Goal: Task Accomplishment & Management: Manage account settings

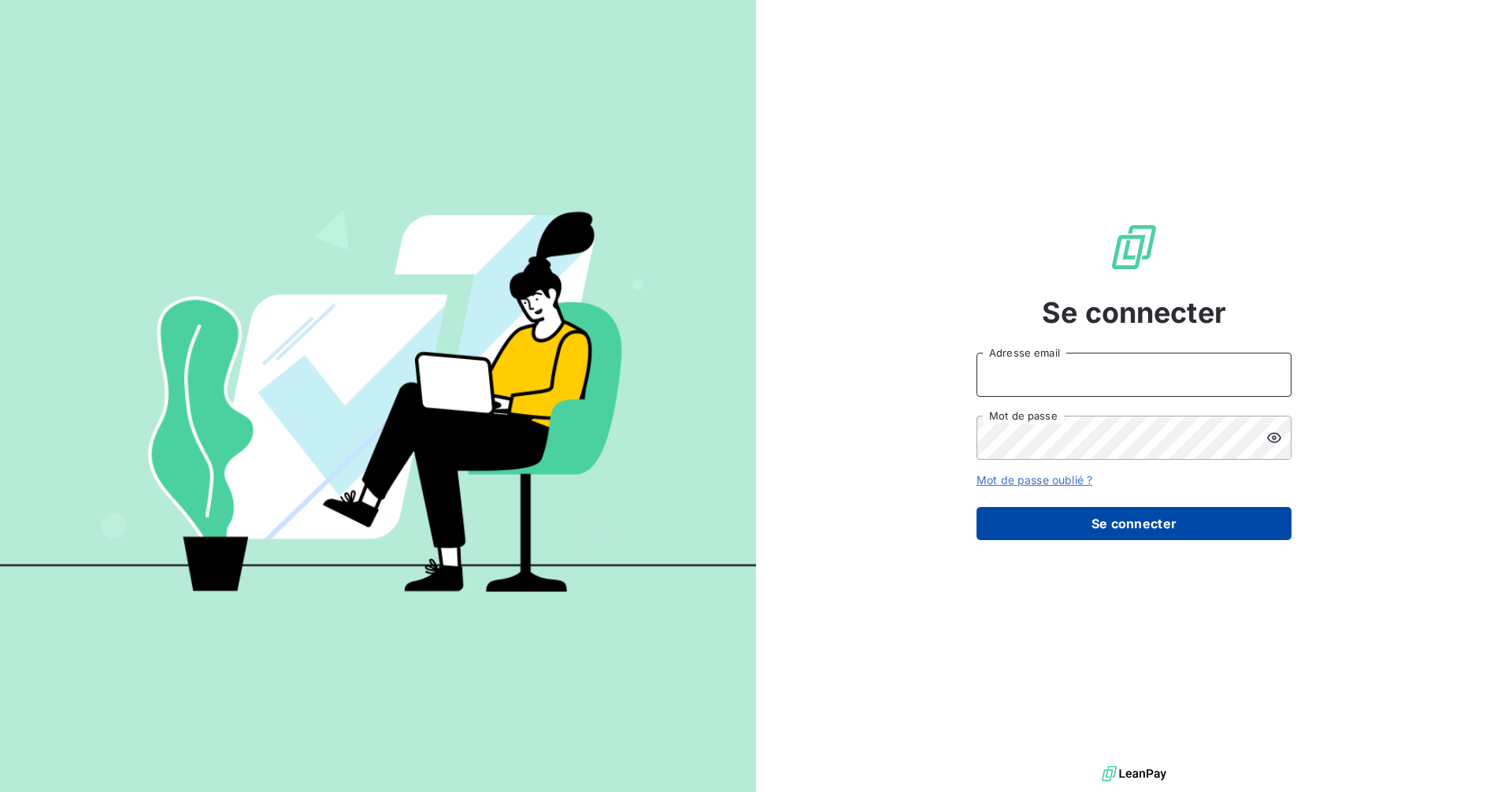
type input "[PERSON_NAME][EMAIL_ADDRESS][DOMAIN_NAME]"
click at [1139, 530] on button "Se connecter" at bounding box center [1134, 524] width 315 height 33
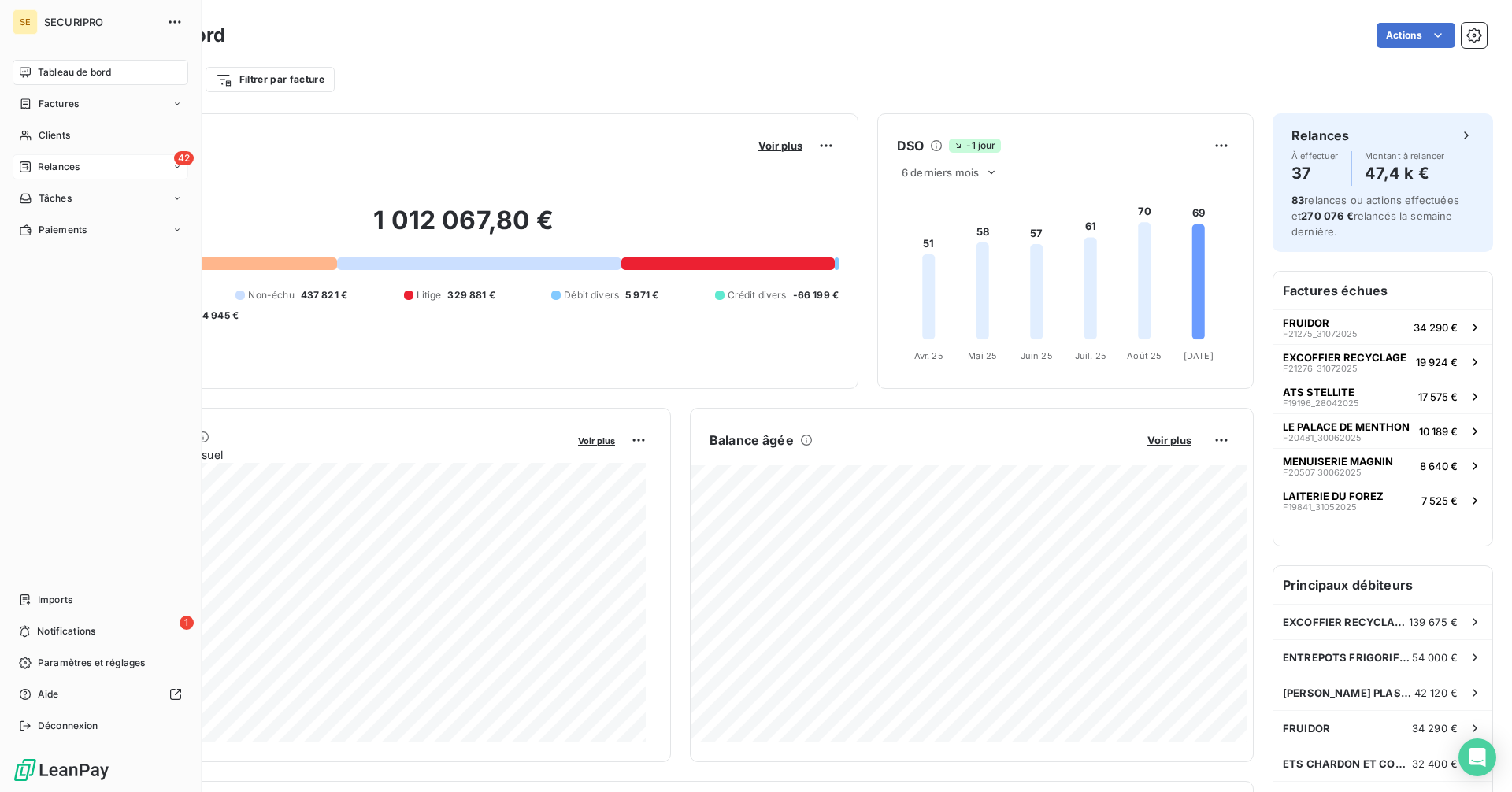
click at [37, 165] on div "Relances" at bounding box center [49, 167] width 60 height 14
click at [106, 162] on div "42 Relances" at bounding box center [100, 167] width 176 height 25
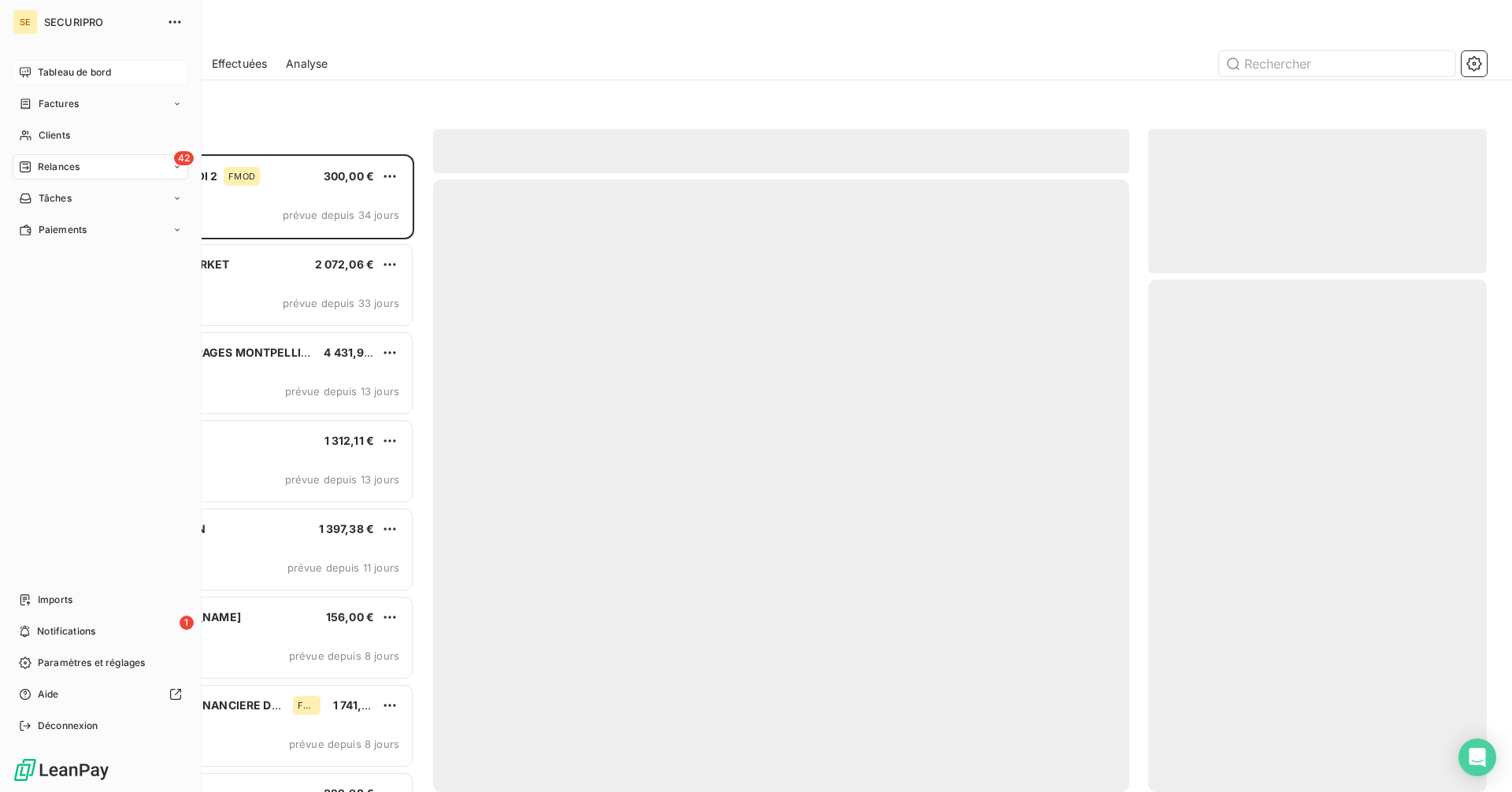
scroll to position [626, 327]
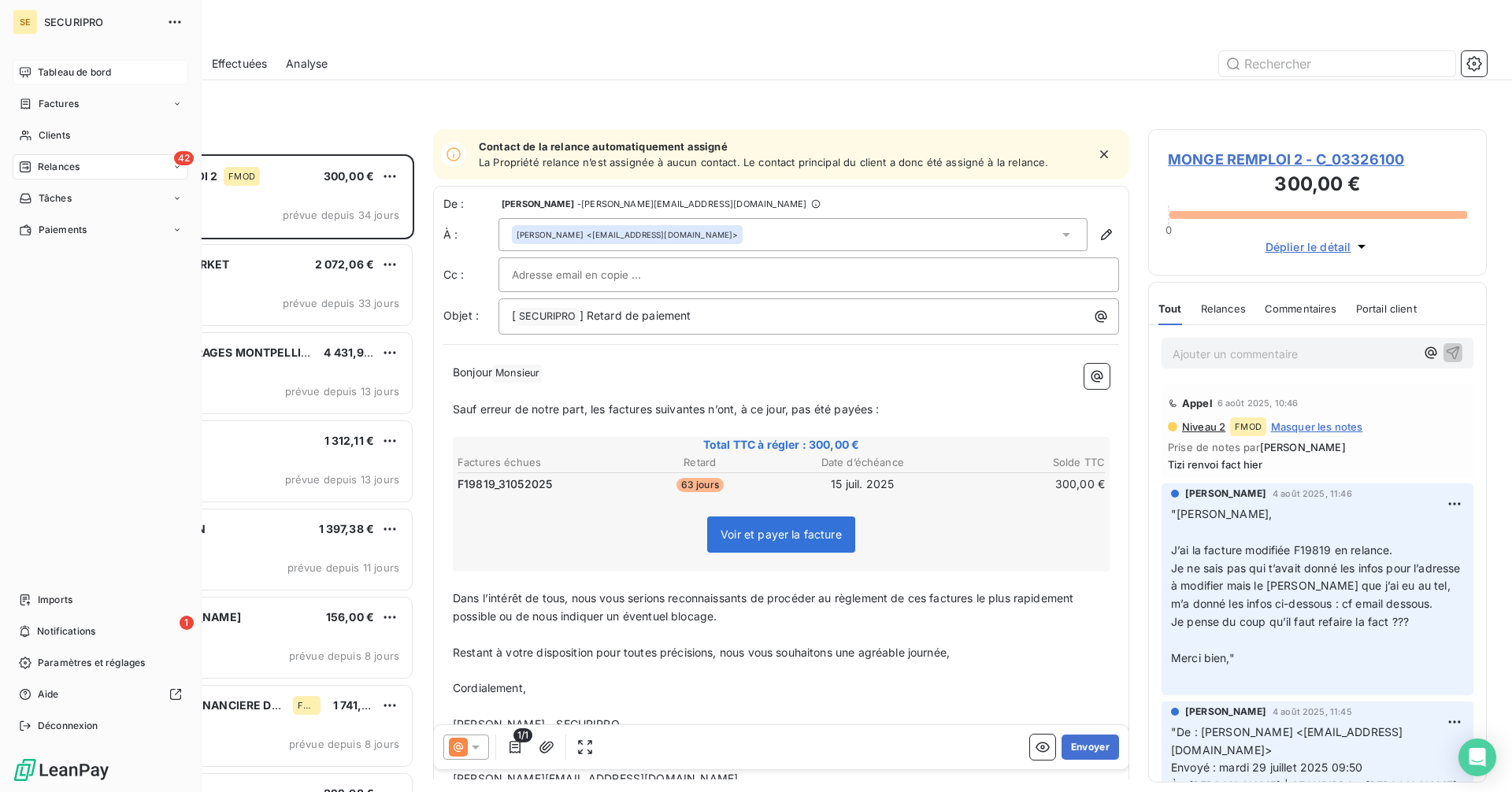
click at [32, 58] on div "SE SECURIPRO Tableau de bord Factures Clients 42 Relances Tâches Paiements Impo…" at bounding box center [101, 396] width 202 height 792
click at [37, 71] on div "Tableau de bord" at bounding box center [100, 72] width 176 height 25
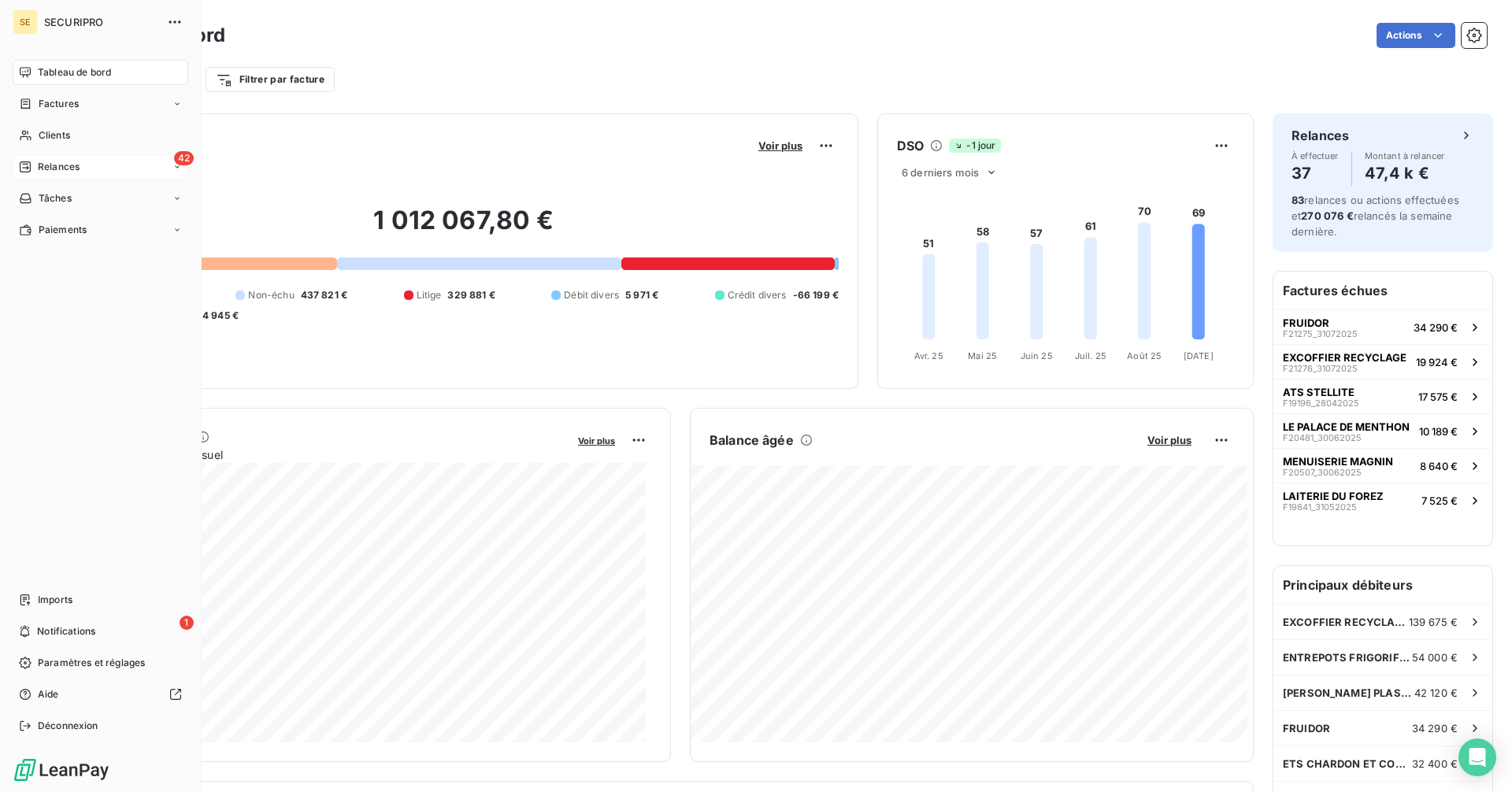
click at [42, 164] on span "Relances" at bounding box center [59, 167] width 41 height 14
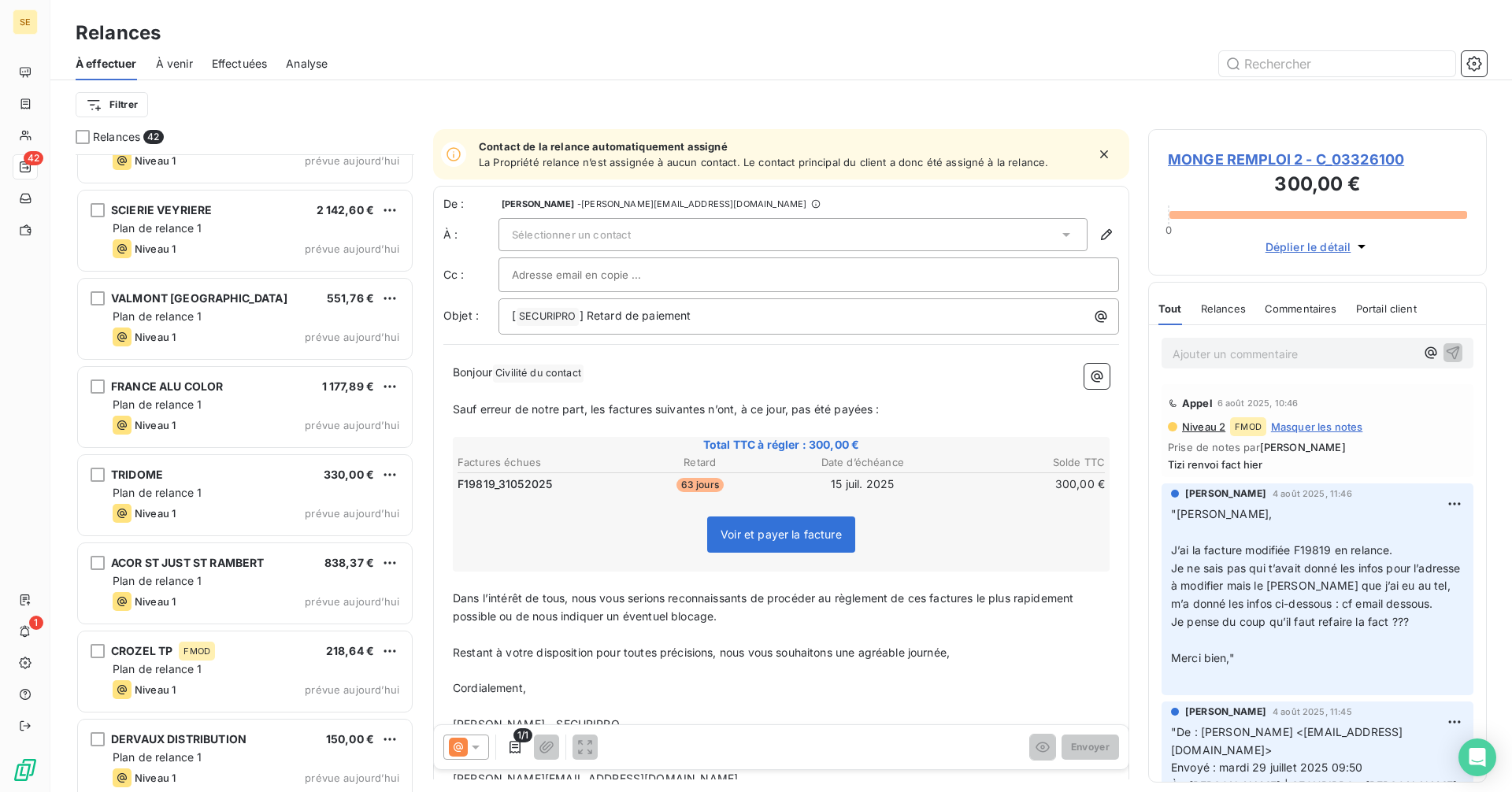
scroll to position [3067, 0]
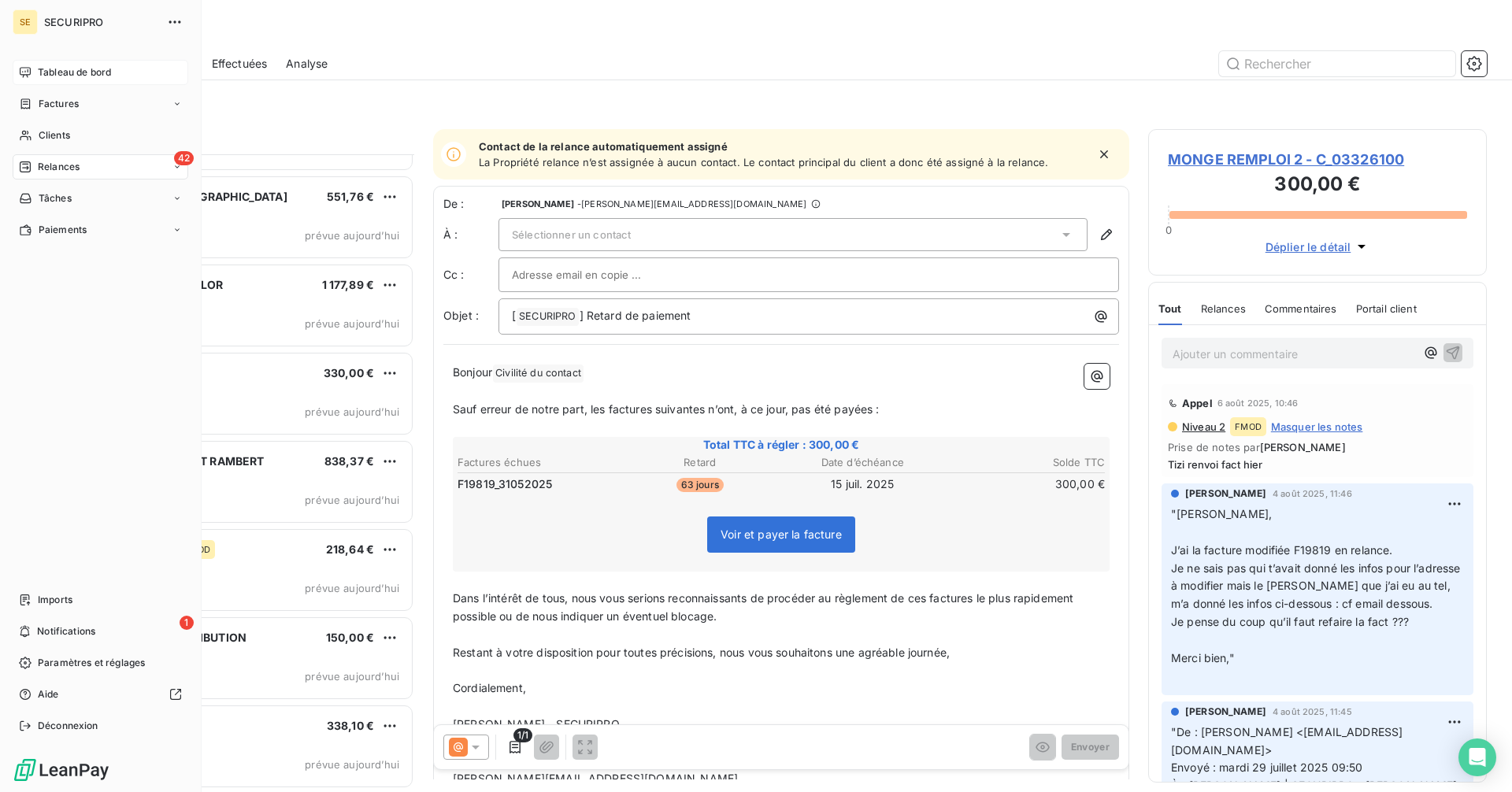
click at [29, 69] on icon at bounding box center [25, 72] width 13 height 13
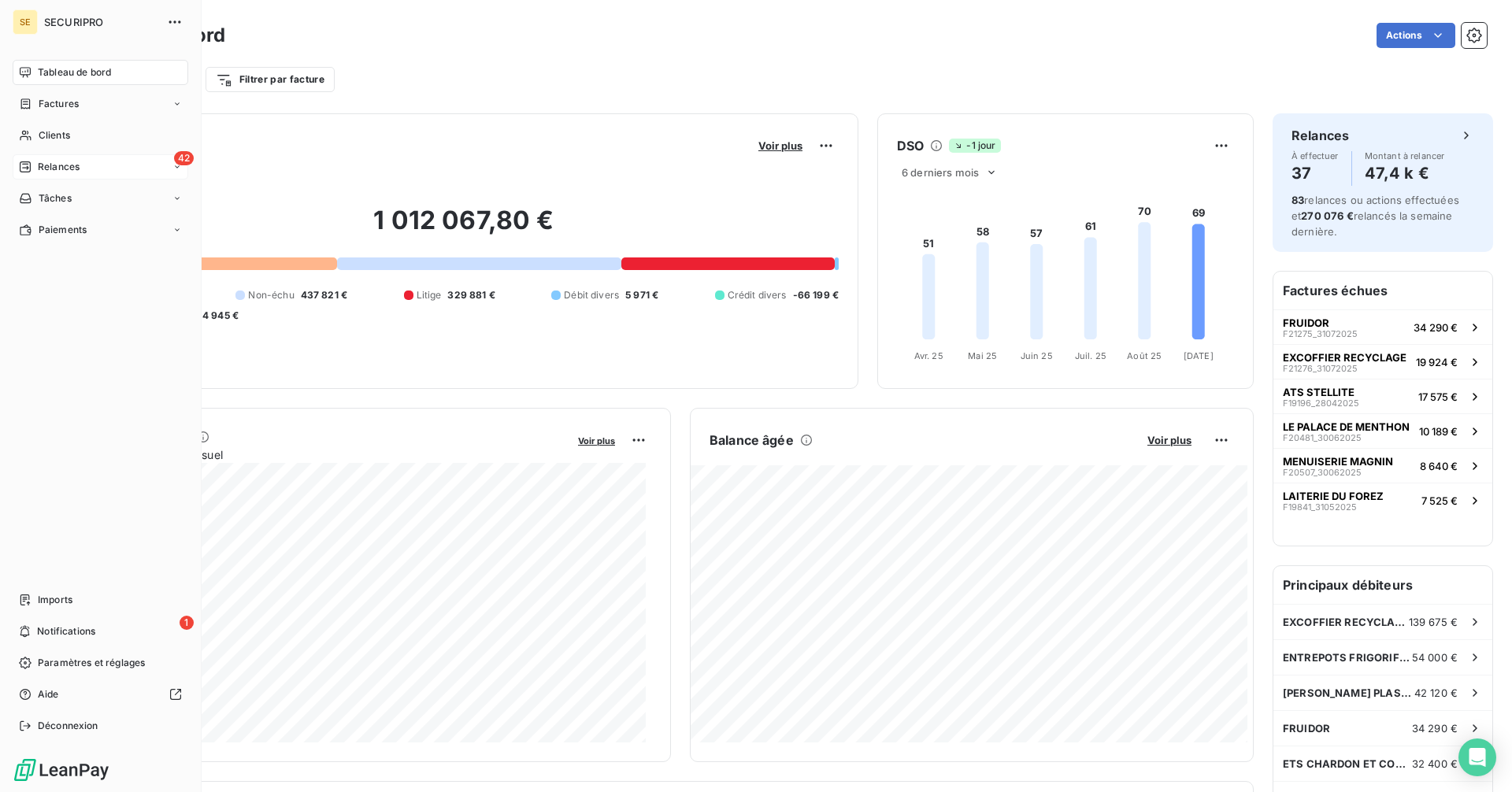
click at [43, 161] on span "Relances" at bounding box center [59, 167] width 41 height 14
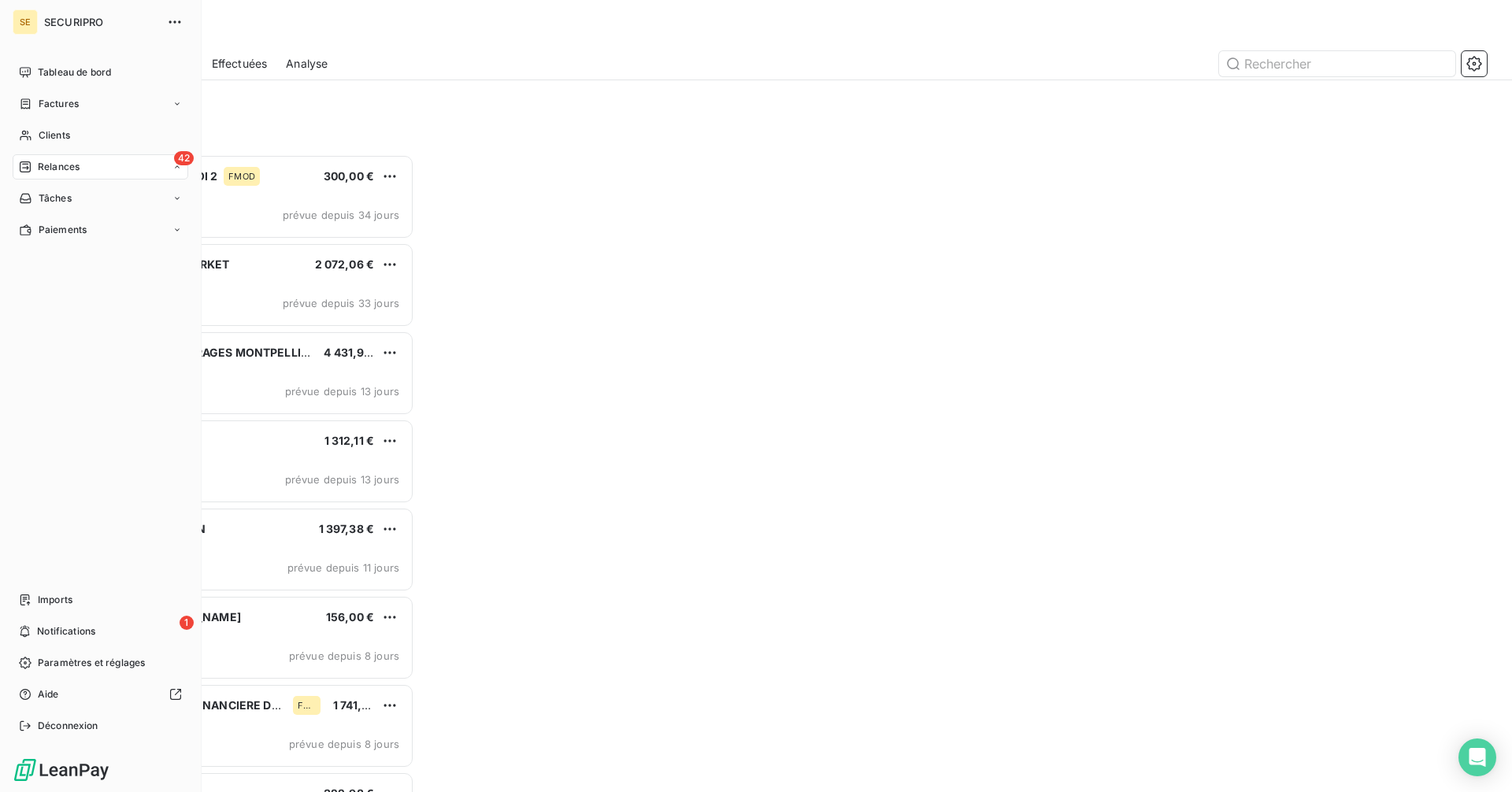
scroll to position [626, 327]
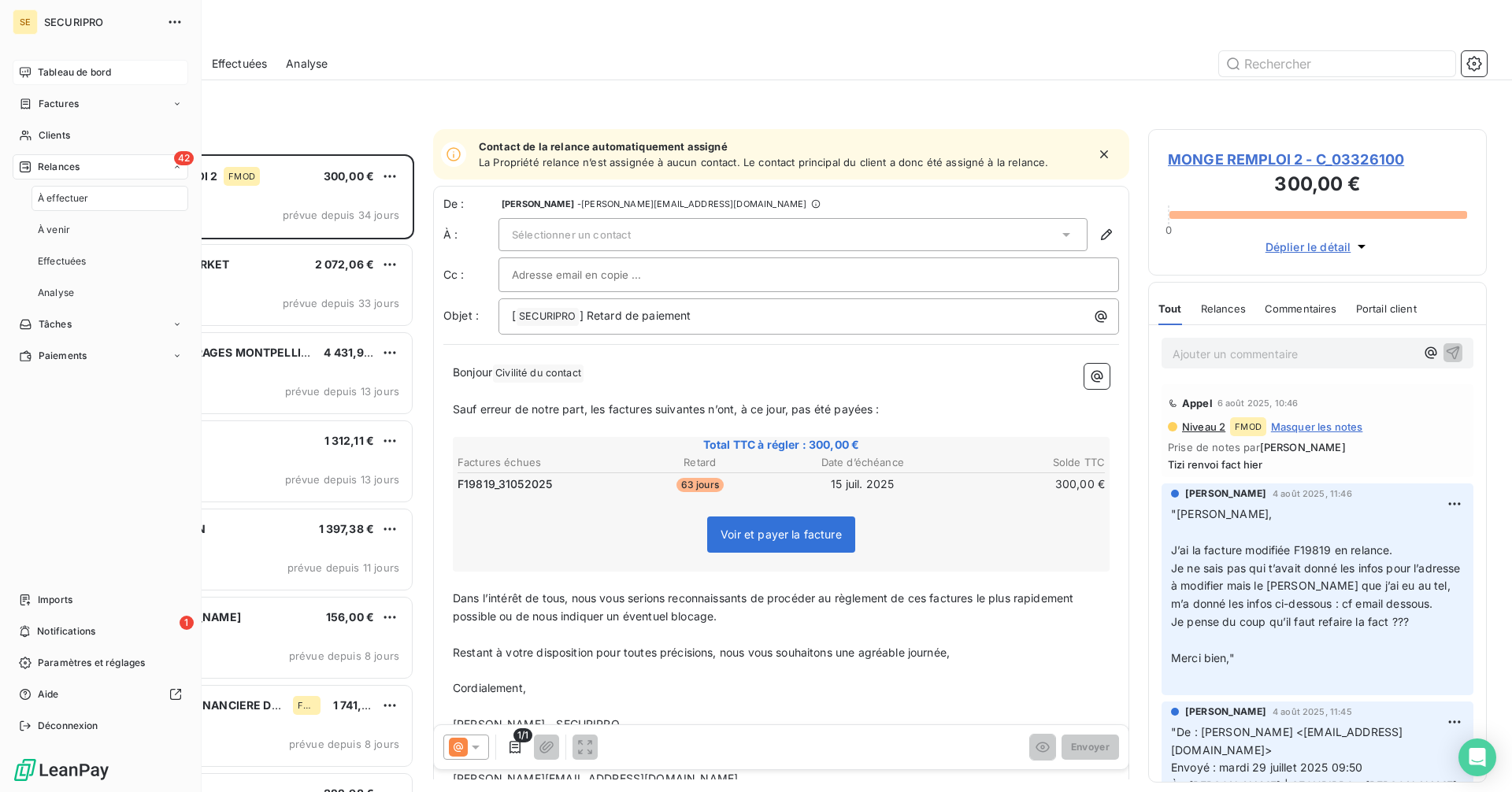
click at [69, 68] on span "Tableau de bord" at bounding box center [75, 72] width 73 height 14
